Goal: Task Accomplishment & Management: Use online tool/utility

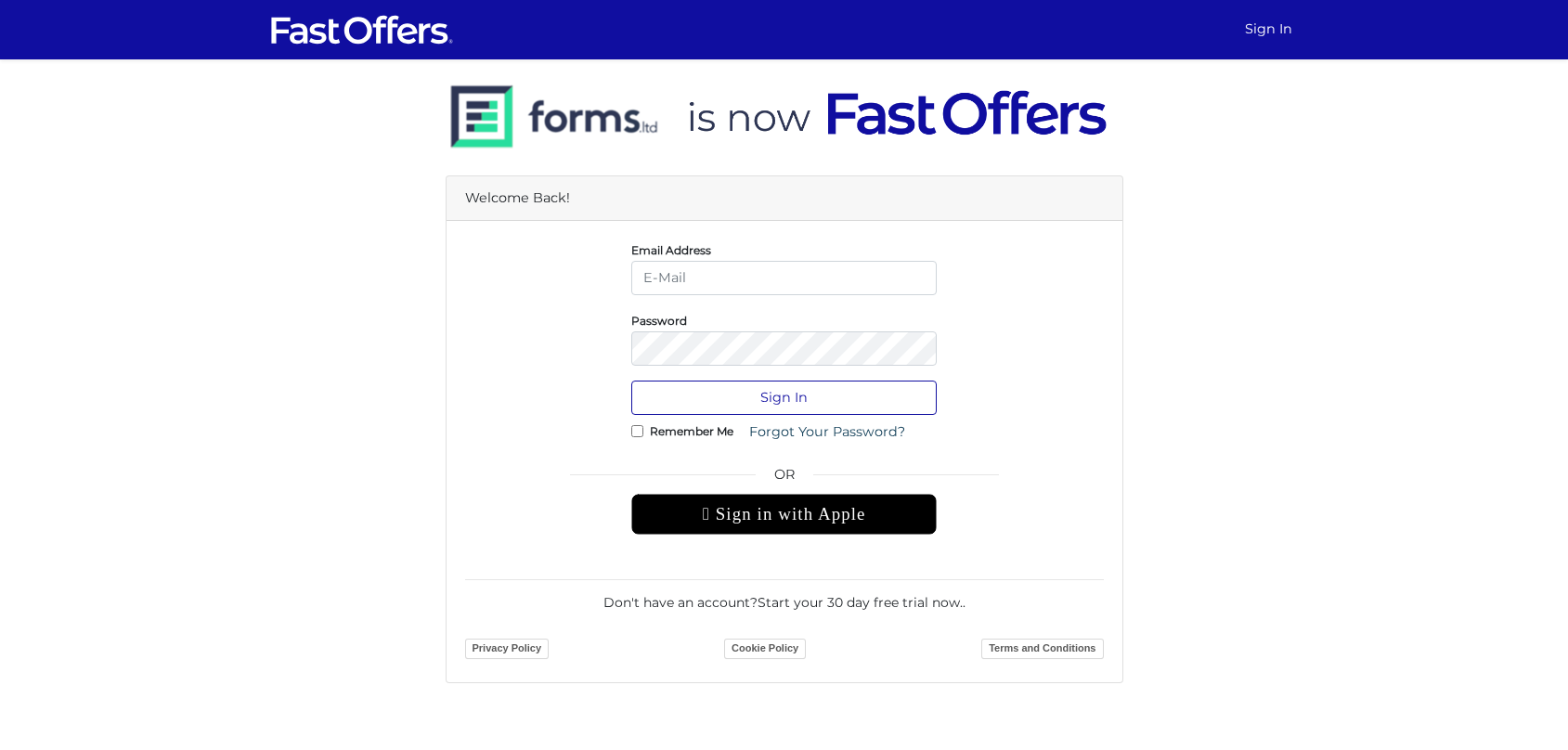
type input "[PERSON_NAME][EMAIL_ADDRESS][DOMAIN_NAME]"
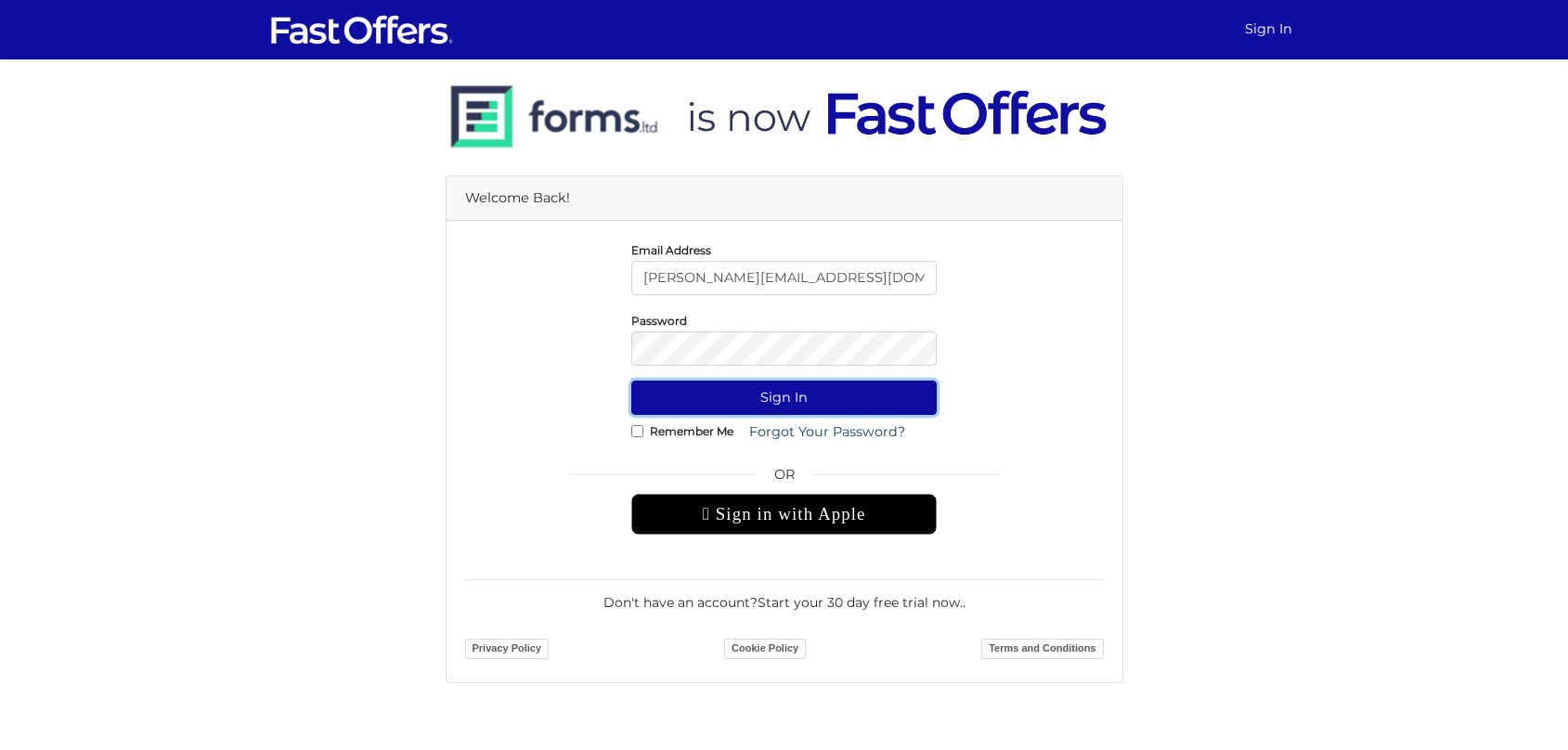
click at [805, 397] on button "Sign In" at bounding box center [784, 397] width 306 height 34
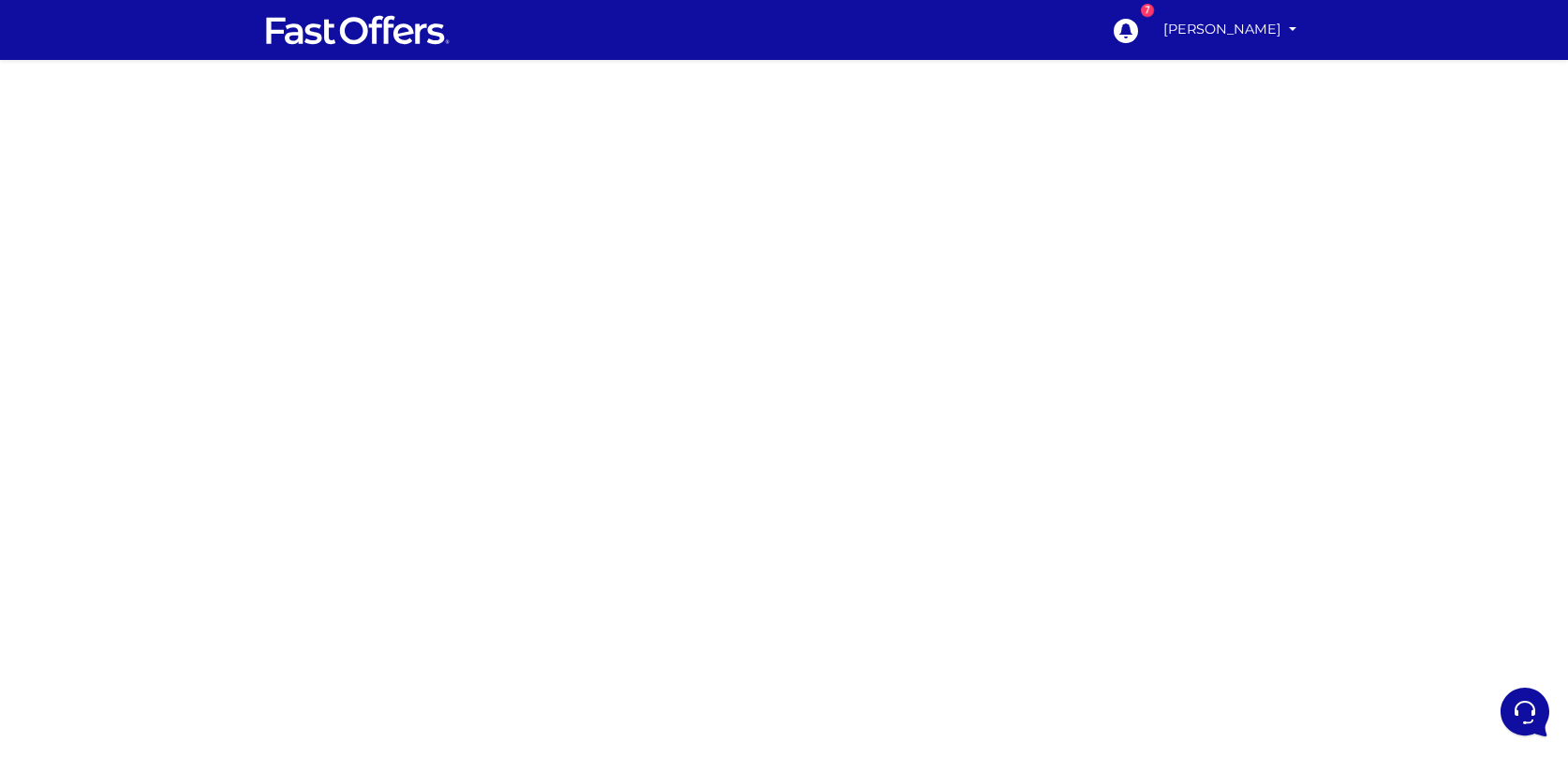
scroll to position [1, 0]
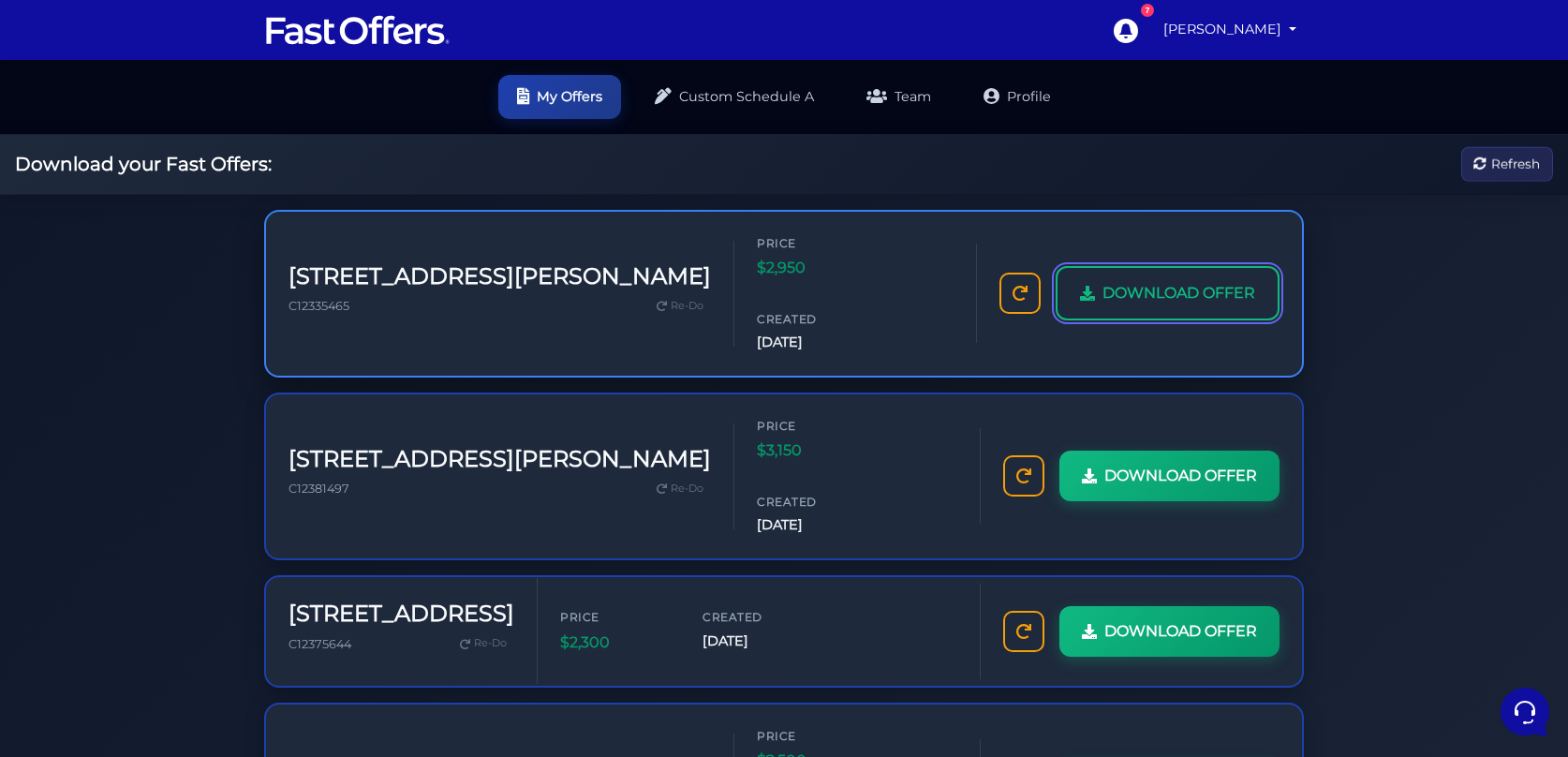
click at [1143, 282] on link "DOWNLOAD OFFER" at bounding box center [1167, 292] width 224 height 55
